Goal: Task Accomplishment & Management: Manage account settings

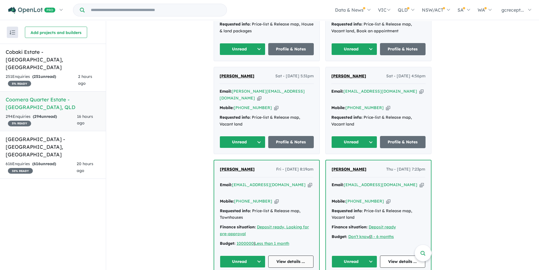
scroll to position [311, 0]
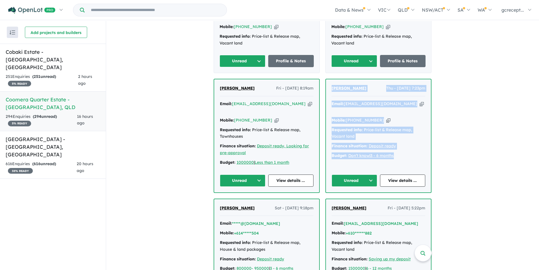
drag, startPoint x: 401, startPoint y: 135, endPoint x: 331, endPoint y: 76, distance: 92.0
click at [331, 79] on div "Dhanbir Singh Thu - 28/08/2025, 7:23pm Email: dhanbiraus@gmail.com Copied! Mobi…" at bounding box center [378, 135] width 105 height 113
copy div "Dhanbir Singh Thu - 28/08/2025, 7:23pm Email: dhanbiraus@gmail.com Copied! Mobi…"
click at [283, 160] on u "Less than 1 month" at bounding box center [272, 162] width 35 height 5
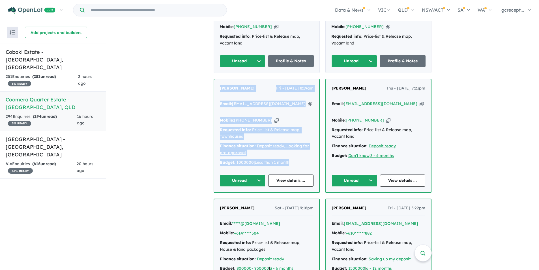
drag, startPoint x: 296, startPoint y: 143, endPoint x: 214, endPoint y: 73, distance: 109.0
click at [214, 79] on div "Sumit Mehta Fri - 29/08/2025, 8:19am Email: sumitosaurus@live.com Copied! Mobil…" at bounding box center [266, 135] width 105 height 113
copy div "Sumit Mehta Fri - 29/08/2025, 8:19am Email: sumitosaurus@live.com Copied! Mobil…"
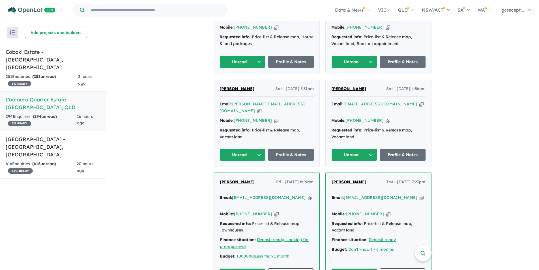
scroll to position [198, 0]
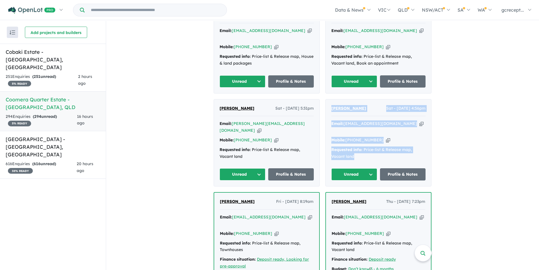
drag, startPoint x: 352, startPoint y: 131, endPoint x: 323, endPoint y: 90, distance: 49.9
copy div "amandeep kaur Sat - 30/08/2025, 4:56pm Email: kauraman49@yahoo.com Copied! Mobi…"
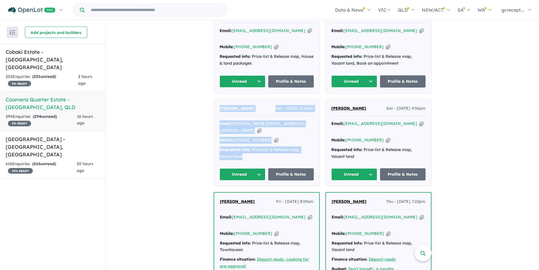
drag, startPoint x: 238, startPoint y: 143, endPoint x: 210, endPoint y: 94, distance: 56.9
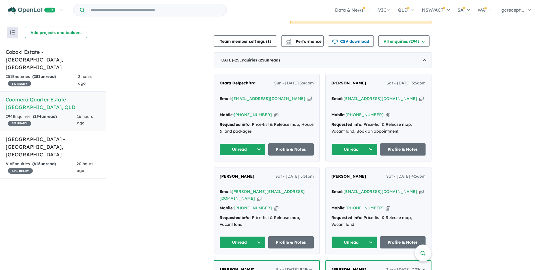
scroll to position [113, 0]
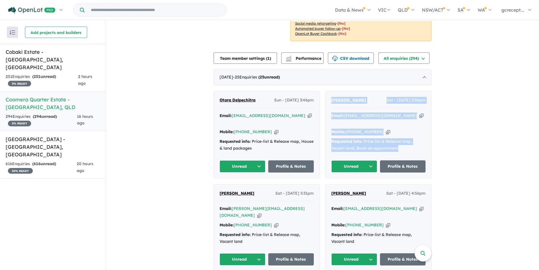
drag, startPoint x: 401, startPoint y: 134, endPoint x: 330, endPoint y: 94, distance: 82.2
click at [330, 94] on div "amandeep kaur Sat - 30/08/2025, 5:56pm Email: kauraman49@yahoo.com Copied! Mobi…" at bounding box center [379, 134] width 106 height 87
copy div "amandeep kaur Sat - 30/08/2025, 5:56pm Email: kauraman49@yahoo.com Copied! Mobi…"
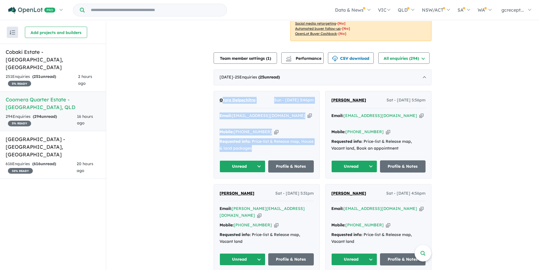
drag, startPoint x: 261, startPoint y: 136, endPoint x: 221, endPoint y: 90, distance: 60.9
click at [221, 91] on div "Otara Delpechitra Sun - 31/08/2025, 3:46pm Email: otaradelpechitra@gnail.com Co…" at bounding box center [267, 134] width 106 height 87
drag, startPoint x: 263, startPoint y: 135, endPoint x: 259, endPoint y: 135, distance: 3.1
click at [262, 138] on div "Requested info: Price-list & Release map, House & land packages" at bounding box center [267, 145] width 94 height 14
click at [266, 138] on div "Requested info: Price-list & Release map, House & land packages" at bounding box center [267, 145] width 94 height 14
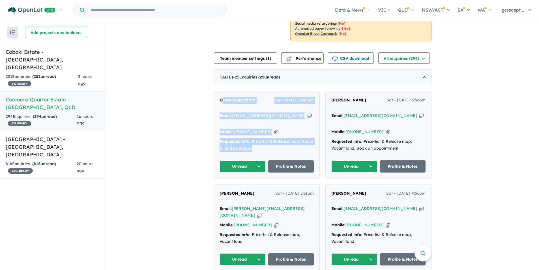
click at [258, 138] on div "Requested info: Price-list & Release map, House & land packages" at bounding box center [267, 145] width 94 height 14
drag, startPoint x: 250, startPoint y: 133, endPoint x: 219, endPoint y: 91, distance: 51.8
click at [219, 91] on div "Otara Delpechitra Sun - 31/08/2025, 3:46pm Email: otaradelpechitra@gnail.com Co…" at bounding box center [267, 134] width 106 height 87
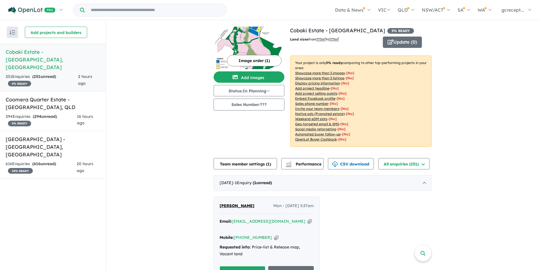
scroll to position [1, 0]
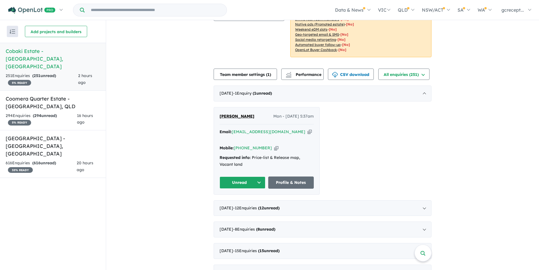
scroll to position [113, 0]
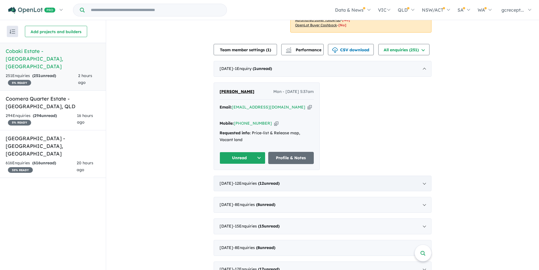
click at [369, 176] on div "[DATE] - 12 Enquir ies ( 12 unread)" at bounding box center [323, 183] width 218 height 16
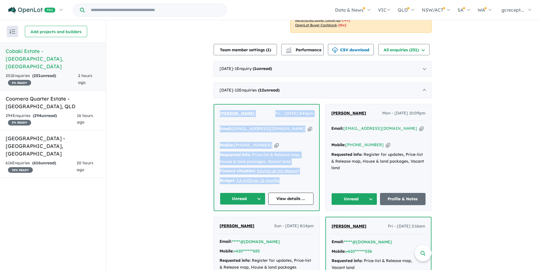
drag, startPoint x: 286, startPoint y: 175, endPoint x: 200, endPoint y: 109, distance: 108.1
copy div "[PERSON_NAME] Fri - [DATE] 8:44pm Email: [EMAIL_ADDRESS][DOMAIN_NAME] Copied! M…"
click at [266, 74] on div "[DATE] - 1 Enquir y ( 1 unread)" at bounding box center [323, 69] width 218 height 16
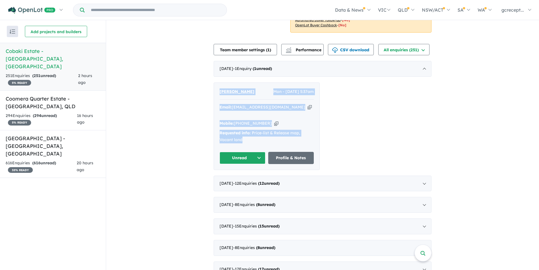
drag, startPoint x: 242, startPoint y: 133, endPoint x: 210, endPoint y: 89, distance: 54.1
copy div "[PERSON_NAME] Mon - [DATE] 5:37am Email: [EMAIL_ADDRESS][DOMAIN_NAME] Copied! M…"
